Goal: Task Accomplishment & Management: Complete application form

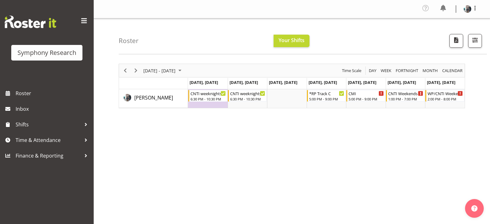
click at [130, 154] on div "[DATE] - [DATE] [DATE] Day Week Fortnight Month calendar Month Agenda Time Scal…" at bounding box center [304, 184] width 371 height 250
click at [27, 124] on span "Shifts" at bounding box center [49, 124] width 66 height 9
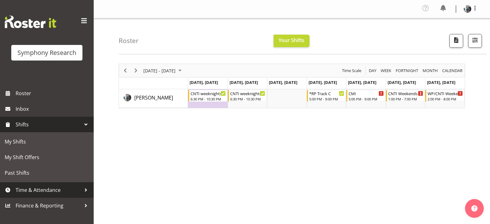
click at [52, 191] on span "Time & Attendance" at bounding box center [49, 190] width 66 height 9
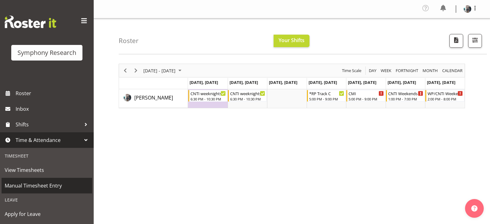
click at [49, 184] on span "Manual Timesheet Entry" at bounding box center [47, 185] width 84 height 9
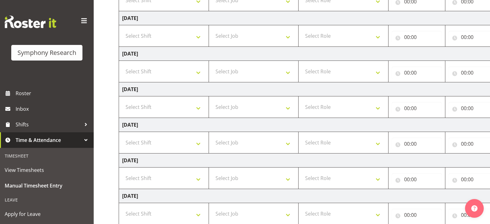
scroll to position [156, 0]
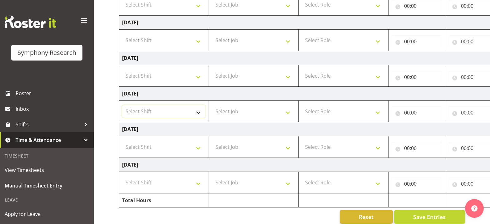
click at [199, 114] on select "Select Shift !!Weekend Residential (Roster IT Shift Label) *Business 9/10am ~ 4…" at bounding box center [163, 111] width 83 height 12
select select "48116"
click at [122, 105] on select "Select Shift !!Weekend Residential (Roster IT Shift Label) *Business 9/10am ~ 4…" at bounding box center [163, 111] width 83 height 12
click at [287, 112] on select "Select Job 550060 IF Admin 553492 World Poll Aus Wave 2 Main 2025 553493 World …" at bounding box center [253, 111] width 83 height 12
select select "10527"
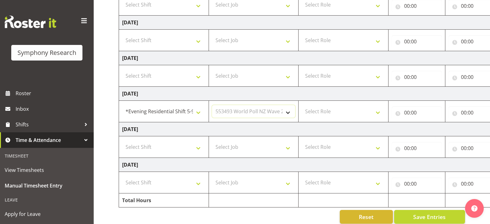
click at [212, 105] on select "Select Job 550060 IF Admin 553492 World Poll Aus Wave 2 Main 2025 553493 World …" at bounding box center [253, 111] width 83 height 12
click at [379, 113] on select "Select Role Briefing Interviewing" at bounding box center [343, 111] width 83 height 12
select select "47"
click at [302, 105] on select "Select Role Briefing Interviewing" at bounding box center [343, 111] width 83 height 12
click at [408, 114] on input "00:00" at bounding box center [417, 112] width 50 height 12
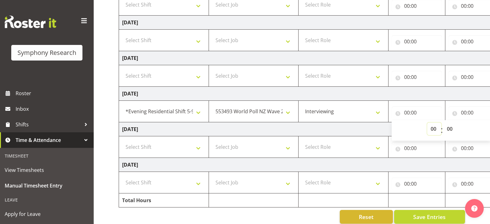
click at [433, 131] on select "00 01 02 03 04 05 06 07 08 09 10 11 12 13 14 15 16 17 18 19 20 21 22 23" at bounding box center [434, 129] width 14 height 12
select select "17"
click at [427, 123] on select "00 01 02 03 04 05 06 07 08 09 10 11 12 13 14 15 16 17 18 19 20 21 22 23" at bounding box center [434, 129] width 14 height 12
type input "17:00"
click at [448, 130] on select "00 01 02 03 04 05 06 07 08 09 10 11 12 13 14 15 16 17 18 19 20 21 22 23 24 25 2…" at bounding box center [450, 129] width 14 height 12
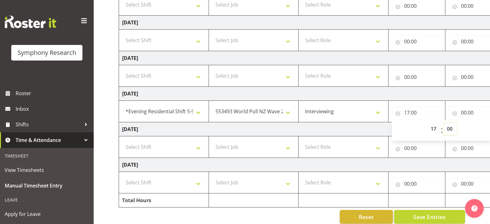
select select "45"
click at [443, 123] on select "00 01 02 03 04 05 06 07 08 09 10 11 12 13 14 15 16 17 18 19 20 21 22 23 24 25 2…" at bounding box center [450, 129] width 14 height 12
type input "17:45"
click at [464, 114] on input "00:00" at bounding box center [473, 112] width 50 height 12
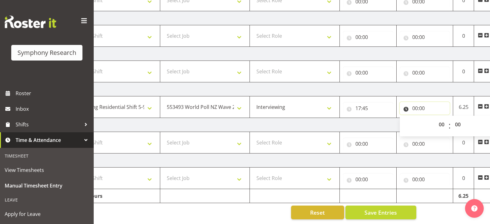
scroll to position [0, 66]
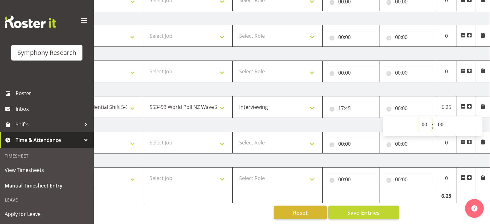
click at [425, 121] on select "00 01 02 03 04 05 06 07 08 09 10 11 12 13 14 15 16 17 18 19 20 21 22 23" at bounding box center [425, 124] width 14 height 12
select select "18"
click at [418, 118] on select "00 01 02 03 04 05 06 07 08 09 10 11 12 13 14 15 16 17 18 19 20 21 22 23" at bounding box center [425, 124] width 14 height 12
type input "18:00"
click at [470, 104] on span at bounding box center [469, 106] width 5 height 5
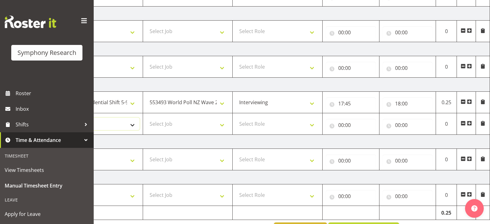
click at [134, 123] on select "Select Shift !!Weekend Residential (Roster IT Shift Label) *Business 9/10am ~ 4…" at bounding box center [97, 124] width 83 height 12
select select "48116"
click at [56, 118] on select "Select Shift !!Weekend Residential (Roster IT Shift Label) *Business 9/10am ~ 4…" at bounding box center [97, 124] width 83 height 12
click at [223, 125] on select "Select Job 550060 IF Admin 553492 World Poll Aus Wave 2 Main 2025 553493 World …" at bounding box center [187, 124] width 83 height 12
select select "10499"
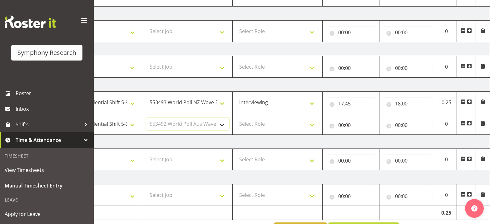
click at [146, 118] on select "Select Job 550060 IF Admin 553492 World Poll Aus Wave 2 Main 2025 553493 World …" at bounding box center [187, 124] width 83 height 12
click at [312, 127] on select "Select Role Briefing Interviewing" at bounding box center [277, 124] width 83 height 12
select select "47"
click at [236, 118] on select "Select Role Briefing Interviewing" at bounding box center [277, 124] width 83 height 12
click at [342, 125] on input "00:00" at bounding box center [351, 125] width 50 height 12
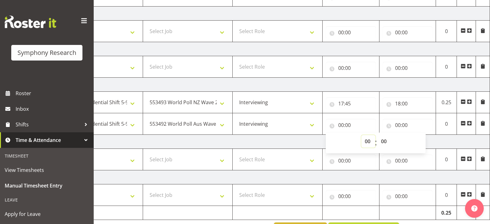
click at [367, 144] on select "00 01 02 03 04 05 06 07 08 09 10 11 12 13 14 15 16 17 18 19 20 21 22 23" at bounding box center [368, 141] width 14 height 12
select select "18"
click at [361, 135] on select "00 01 02 03 04 05 06 07 08 09 10 11 12 13 14 15 16 17 18 19 20 21 22 23" at bounding box center [368, 141] width 14 height 12
type input "18:00"
click at [399, 126] on input "00:00" at bounding box center [408, 125] width 50 height 12
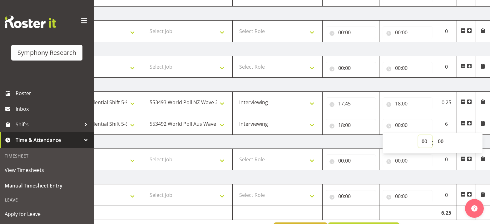
click at [425, 145] on select "00 01 02 03 04 05 06 07 08 09 10 11 12 13 14 15 16 17 18 19 20 21 22 23" at bounding box center [425, 141] width 14 height 12
select select "21"
click at [418, 135] on select "00 01 02 03 04 05 06 07 08 09 10 11 12 13 14 15 16 17 18 19 20 21 22 23" at bounding box center [425, 141] width 14 height 12
type input "21:00"
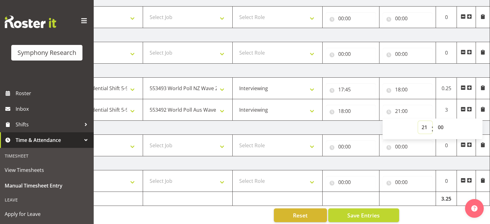
scroll to position [187, 0]
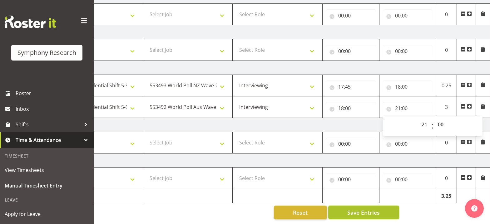
click at [369, 211] on span "Save Entries" at bounding box center [363, 213] width 32 height 8
